Goal: Use online tool/utility: Utilize a website feature to perform a specific function

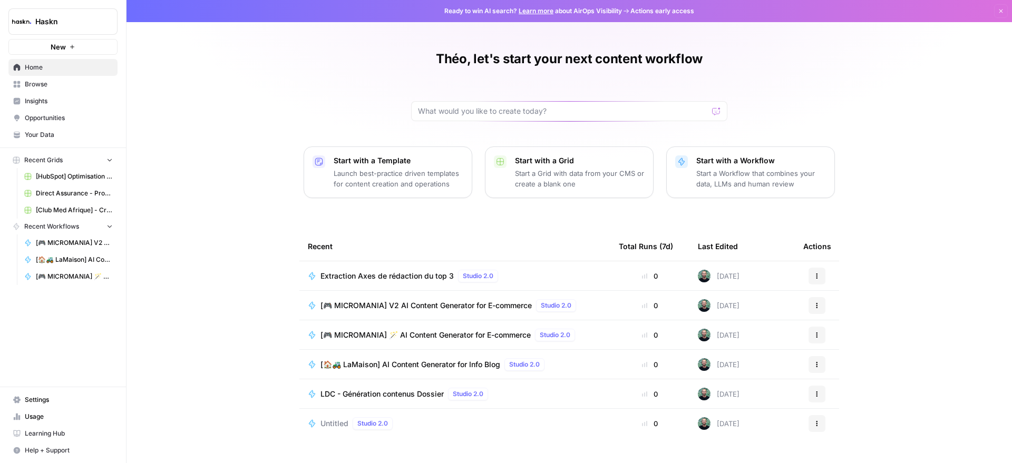
click at [35, 84] on span "Browse" at bounding box center [69, 84] width 88 height 9
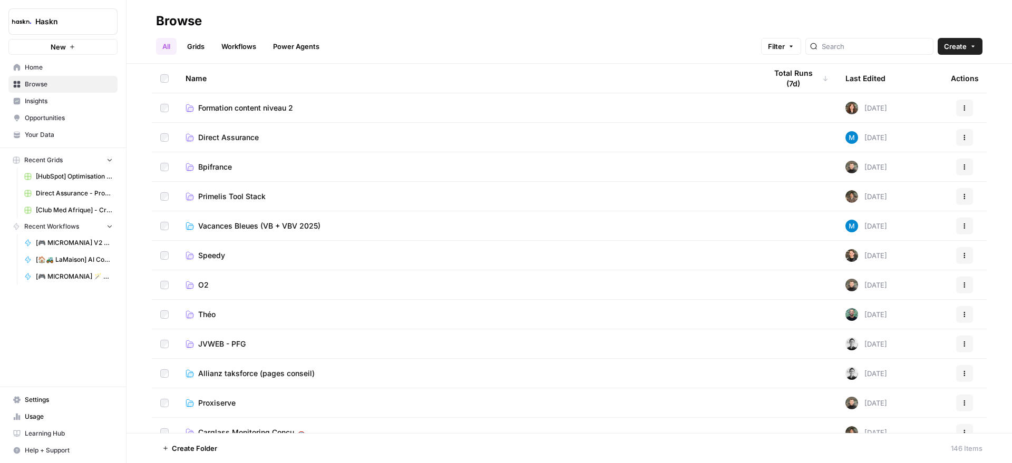
scroll to position [725, 0]
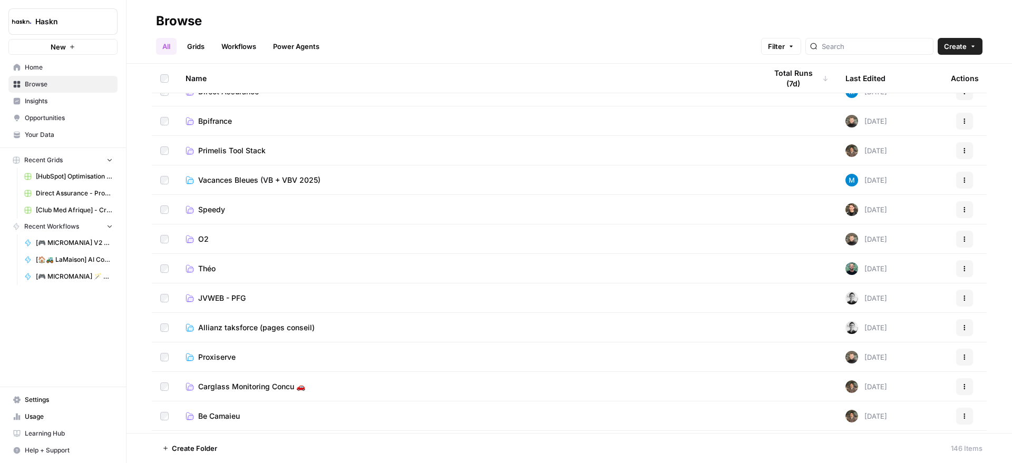
click at [212, 266] on span "Théo" at bounding box center [206, 269] width 17 height 11
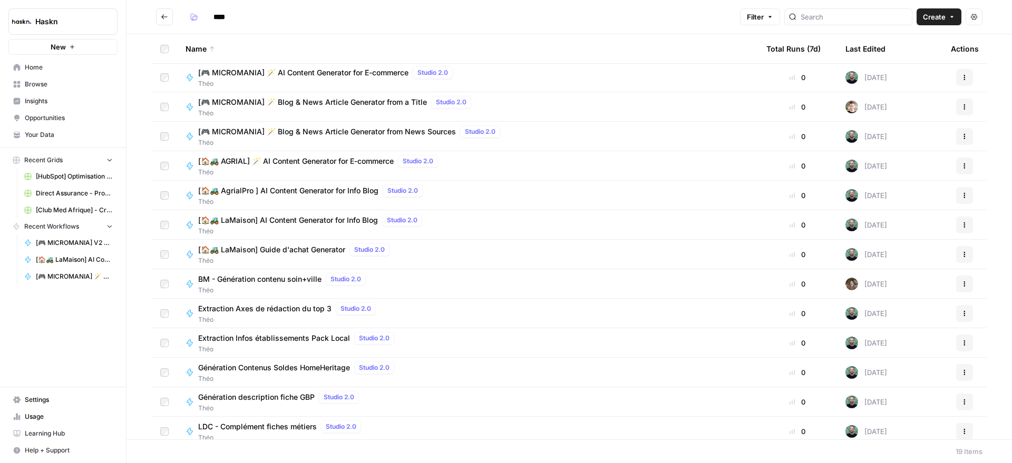
scroll to position [53, 0]
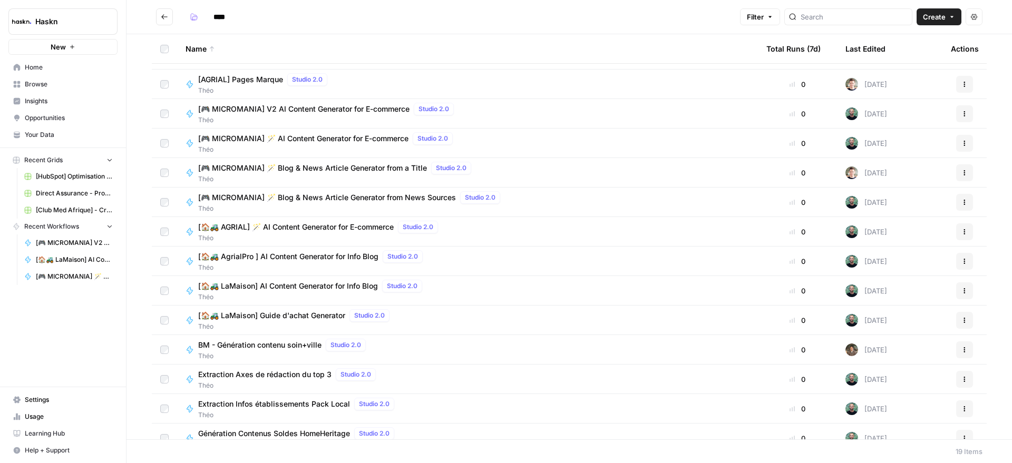
click at [962, 232] on button "Actions" at bounding box center [964, 232] width 17 height 17
click at [299, 263] on span "Théo" at bounding box center [312, 267] width 229 height 9
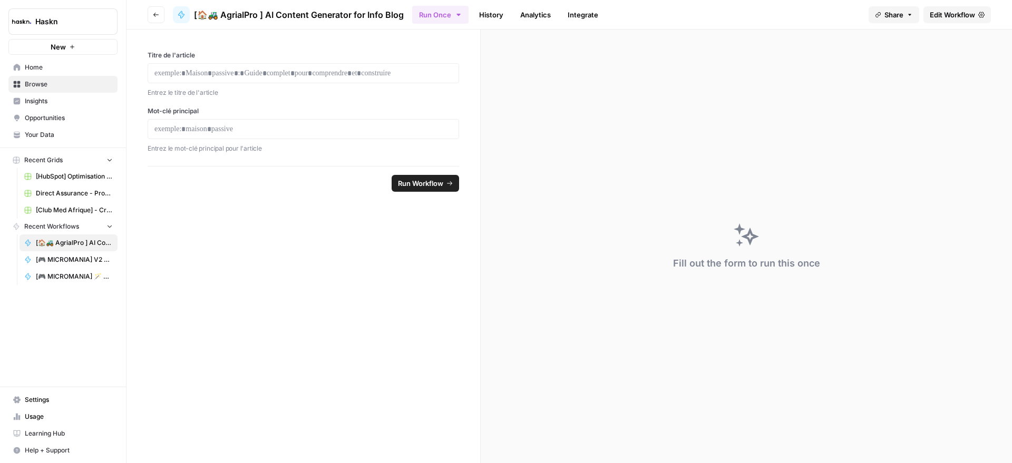
click at [888, 15] on span "Share" at bounding box center [894, 14] width 19 height 11
click at [902, 48] on div at bounding box center [913, 42] width 23 height 13
click at [903, 44] on div at bounding box center [908, 42] width 11 height 11
click at [913, 42] on div at bounding box center [918, 42] width 11 height 11
drag, startPoint x: 383, startPoint y: 341, endPoint x: 389, endPoint y: 342, distance: 6.4
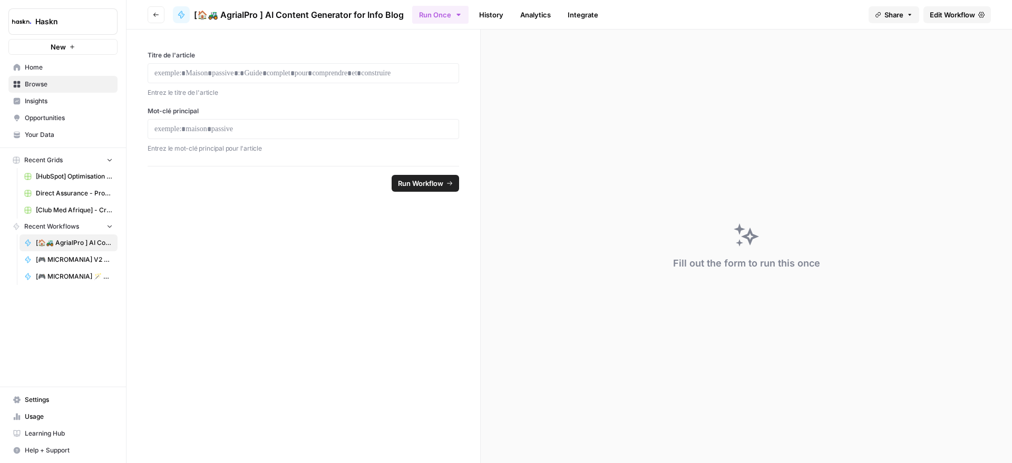
click at [386, 342] on form "Titre de l'article Entrez le titre de l'article Mot-clé principal Entrez le mot…" at bounding box center [304, 247] width 354 height 434
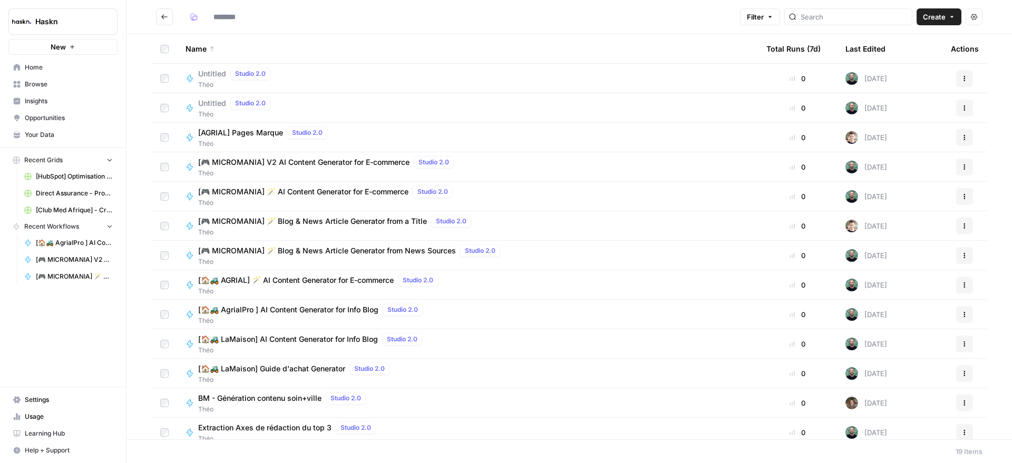
type input "****"
click at [338, 280] on span "[🏠🚜 AGRIAL] 🪄 AI Content Generator for E-commerce" at bounding box center [296, 280] width 196 height 11
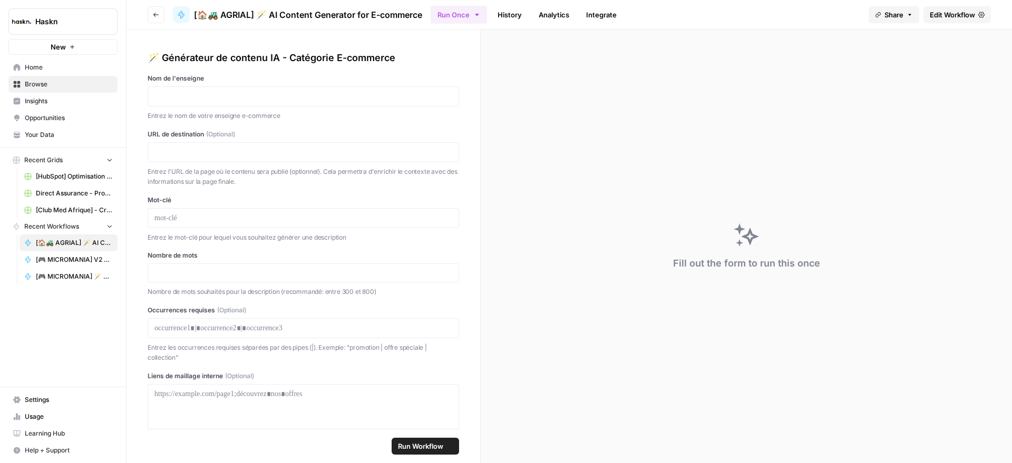
click at [882, 16] on button "Share" at bounding box center [894, 14] width 51 height 17
click at [830, 71] on div "[URL][DOMAIN_NAME] Copy" at bounding box center [842, 65] width 163 height 19
click at [905, 69] on icon at bounding box center [909, 66] width 8 height 8
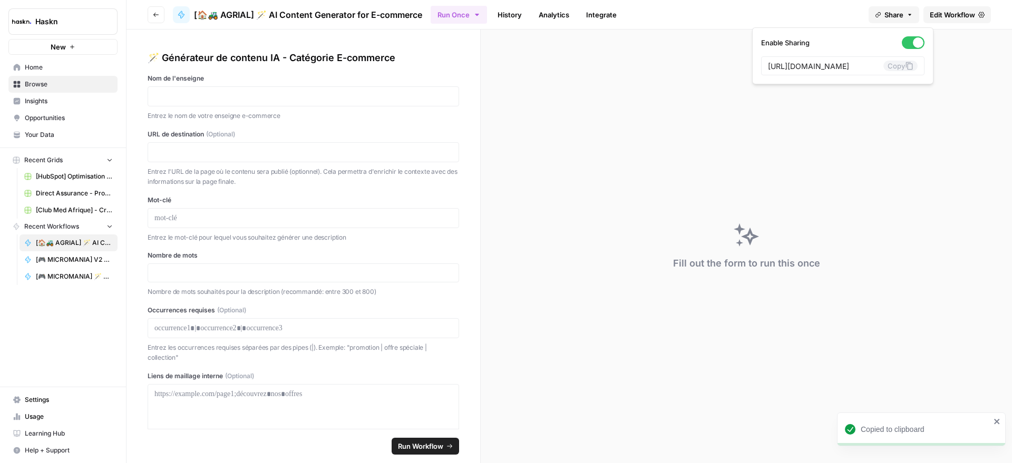
click at [473, 13] on icon "button" at bounding box center [477, 15] width 8 height 8
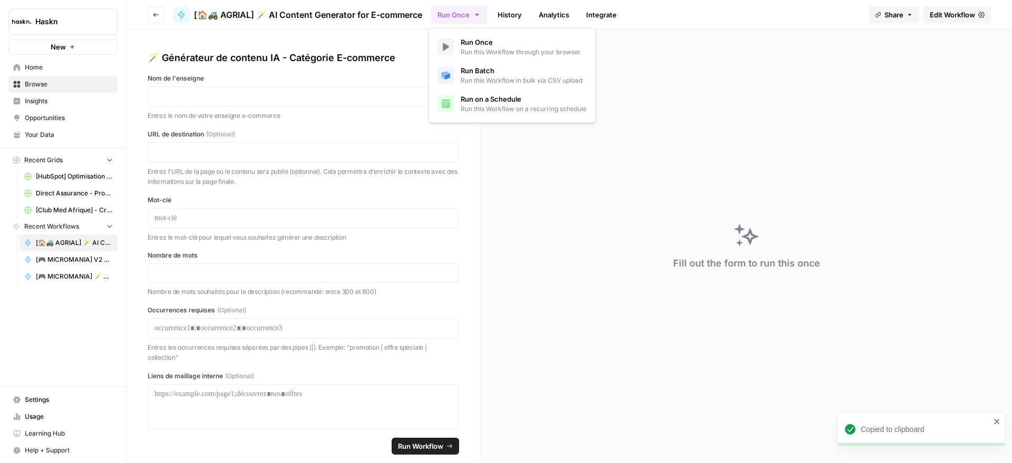
click at [479, 65] on span "Run Batch" at bounding box center [522, 70] width 122 height 11
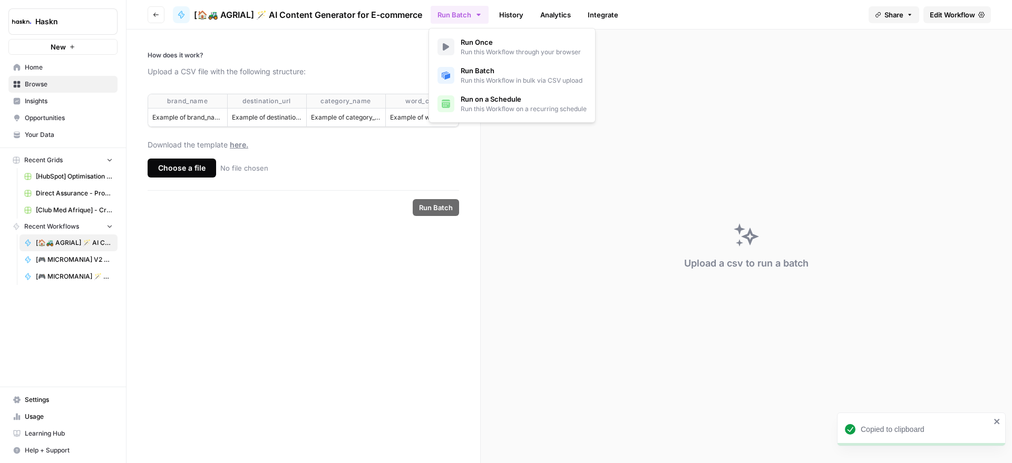
drag, startPoint x: 305, startPoint y: 317, endPoint x: 318, endPoint y: 309, distance: 15.8
click at [305, 317] on form "How does it work? Upload a CSV file with the following structure: brand_name de…" at bounding box center [304, 247] width 354 height 434
click at [885, 13] on span "Share" at bounding box center [894, 14] width 19 height 11
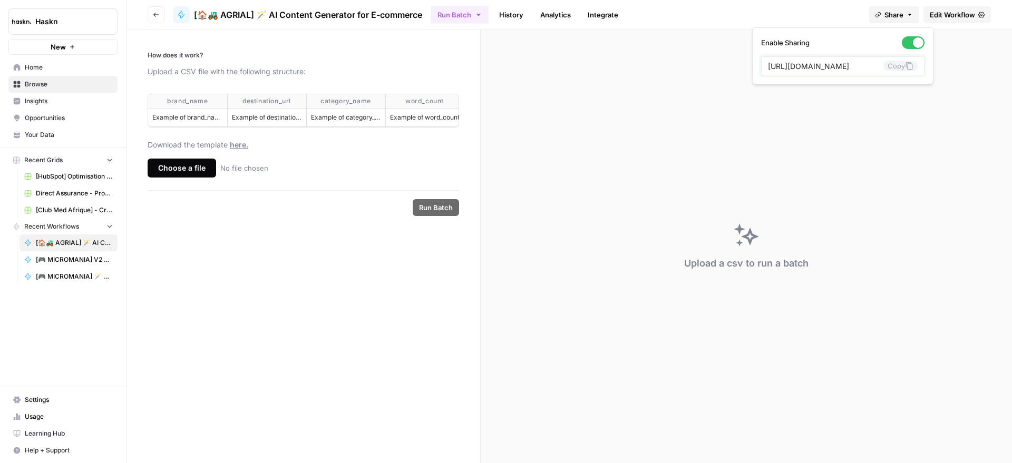
click at [906, 63] on icon at bounding box center [909, 66] width 7 height 8
click at [249, 345] on form "How does it work? Upload a CSV file with the following structure: brand_name de…" at bounding box center [304, 247] width 354 height 434
click at [897, 20] on button "Share" at bounding box center [894, 14] width 51 height 17
click at [913, 44] on div at bounding box center [918, 42] width 11 height 11
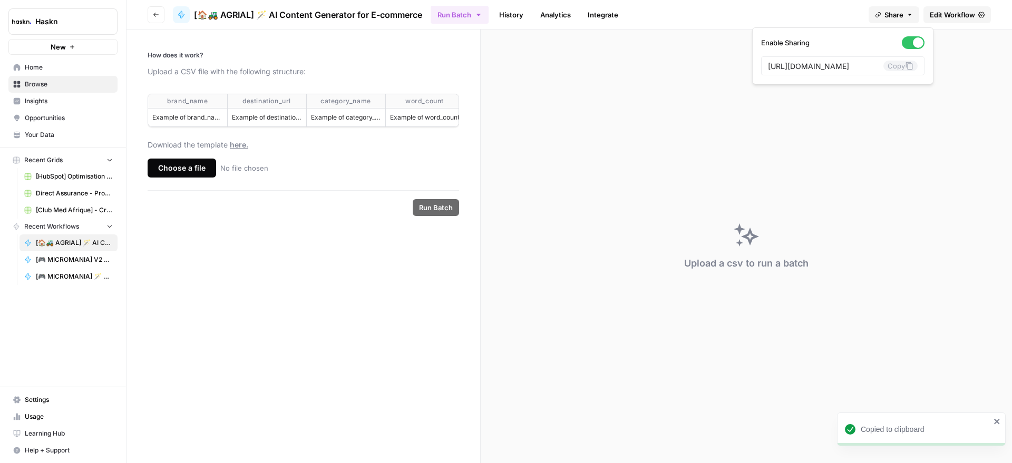
scroll to position [0, 0]
drag, startPoint x: 318, startPoint y: 341, endPoint x: 314, endPoint y: 346, distance: 6.4
click at [318, 342] on form "How does it work? Upload a CSV file with the following structure: brand_name de…" at bounding box center [304, 247] width 354 height 434
click at [300, 326] on form "How does it work? Upload a CSV file with the following structure: brand_name de…" at bounding box center [304, 247] width 354 height 434
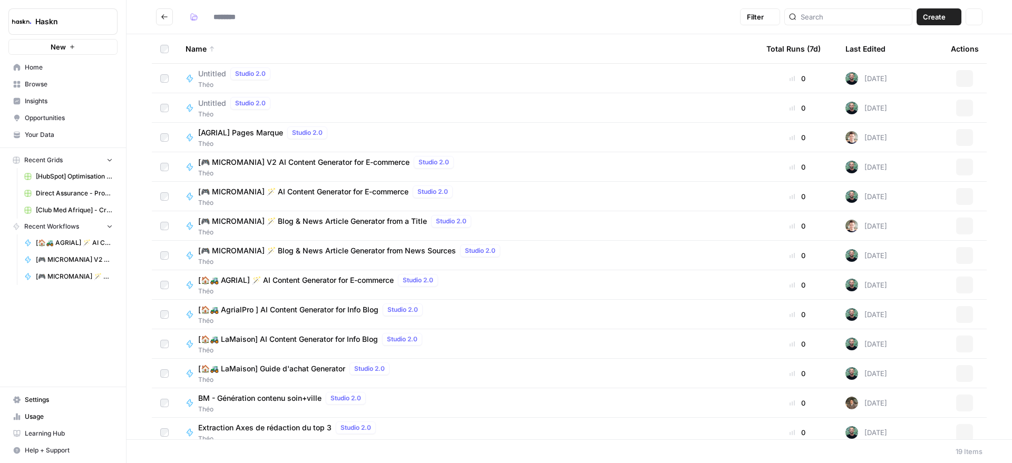
type input "****"
